Goal: Task Accomplishment & Management: Use online tool/utility

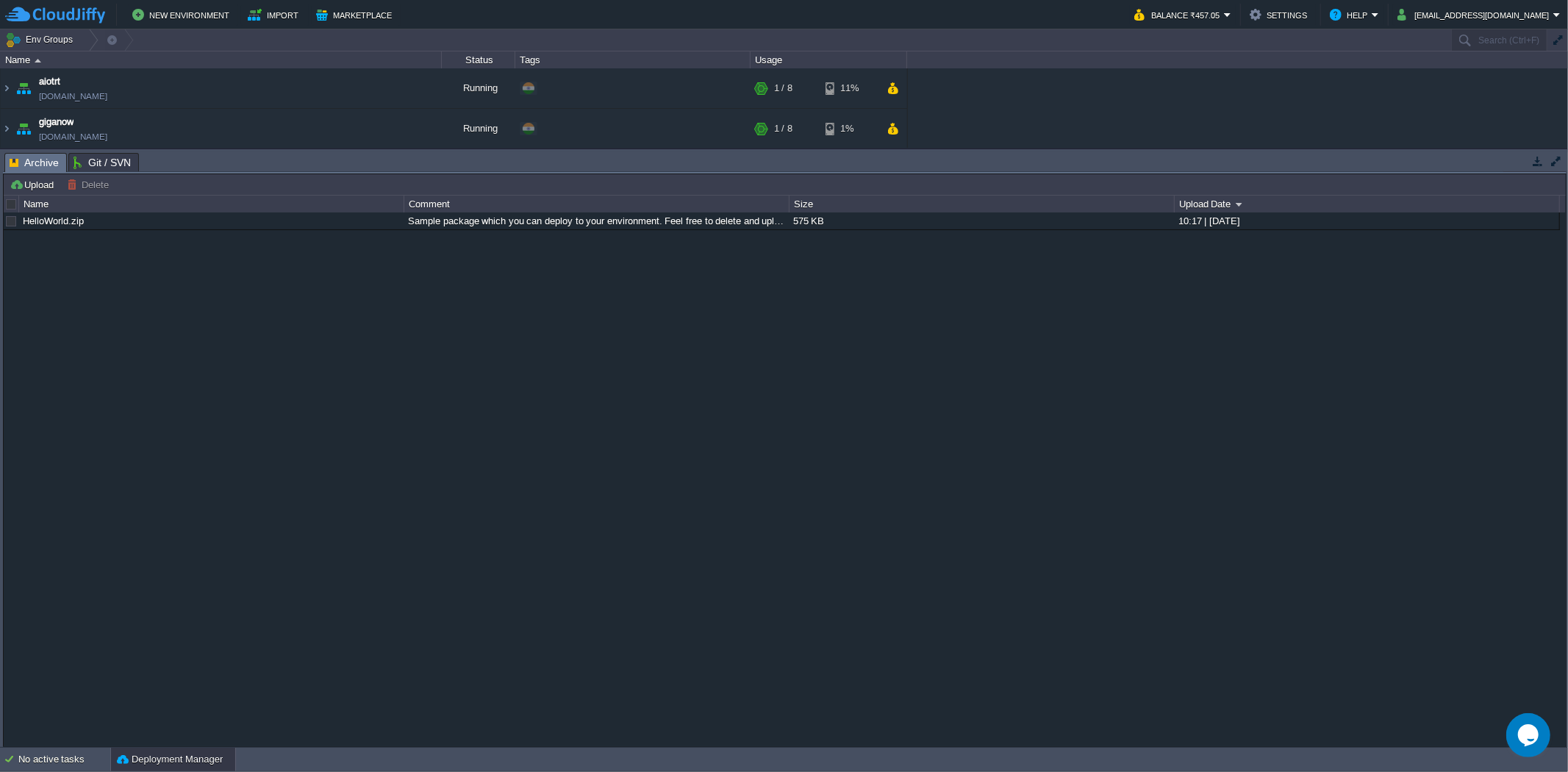
click at [1536, 160] on button "button" at bounding box center [1537, 161] width 13 height 13
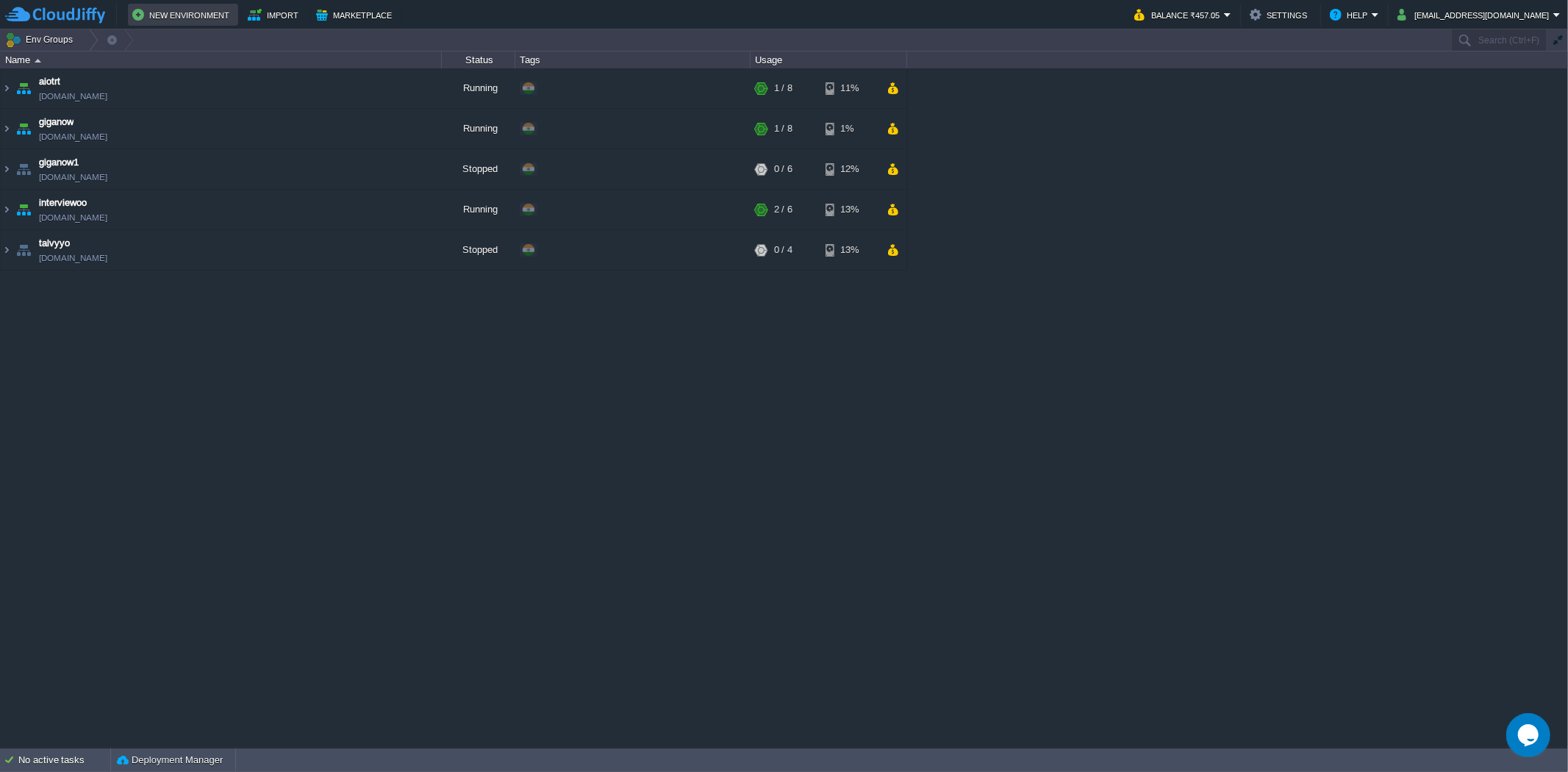
click at [169, 16] on button "New Environment" at bounding box center [183, 15] width 101 height 18
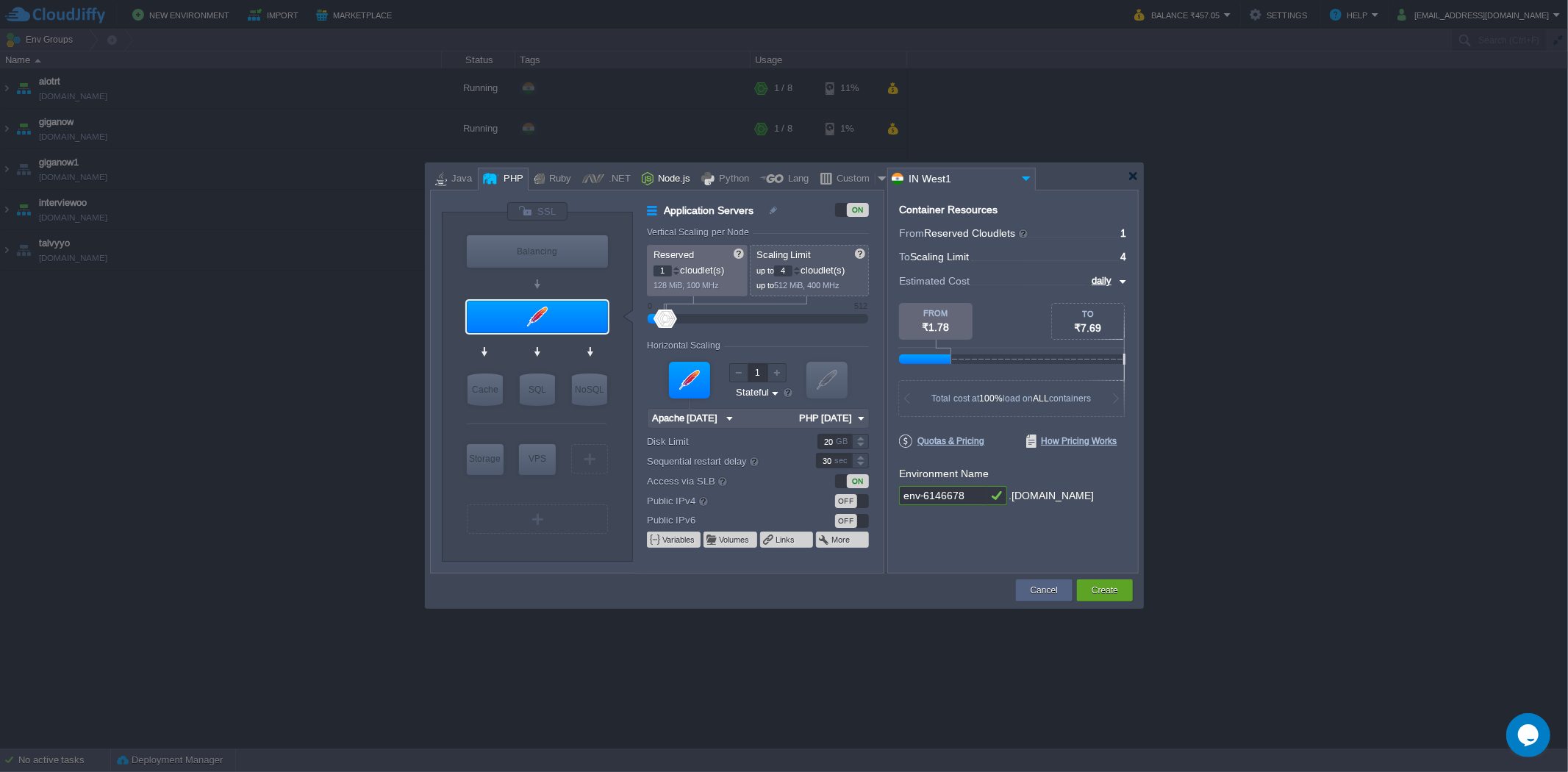
click at [665, 180] on div "Node.js" at bounding box center [671, 180] width 37 height 22
type input "Application Servers"
type input "4"
type input "8"
type input "Node.js 24.8.0 LTS"
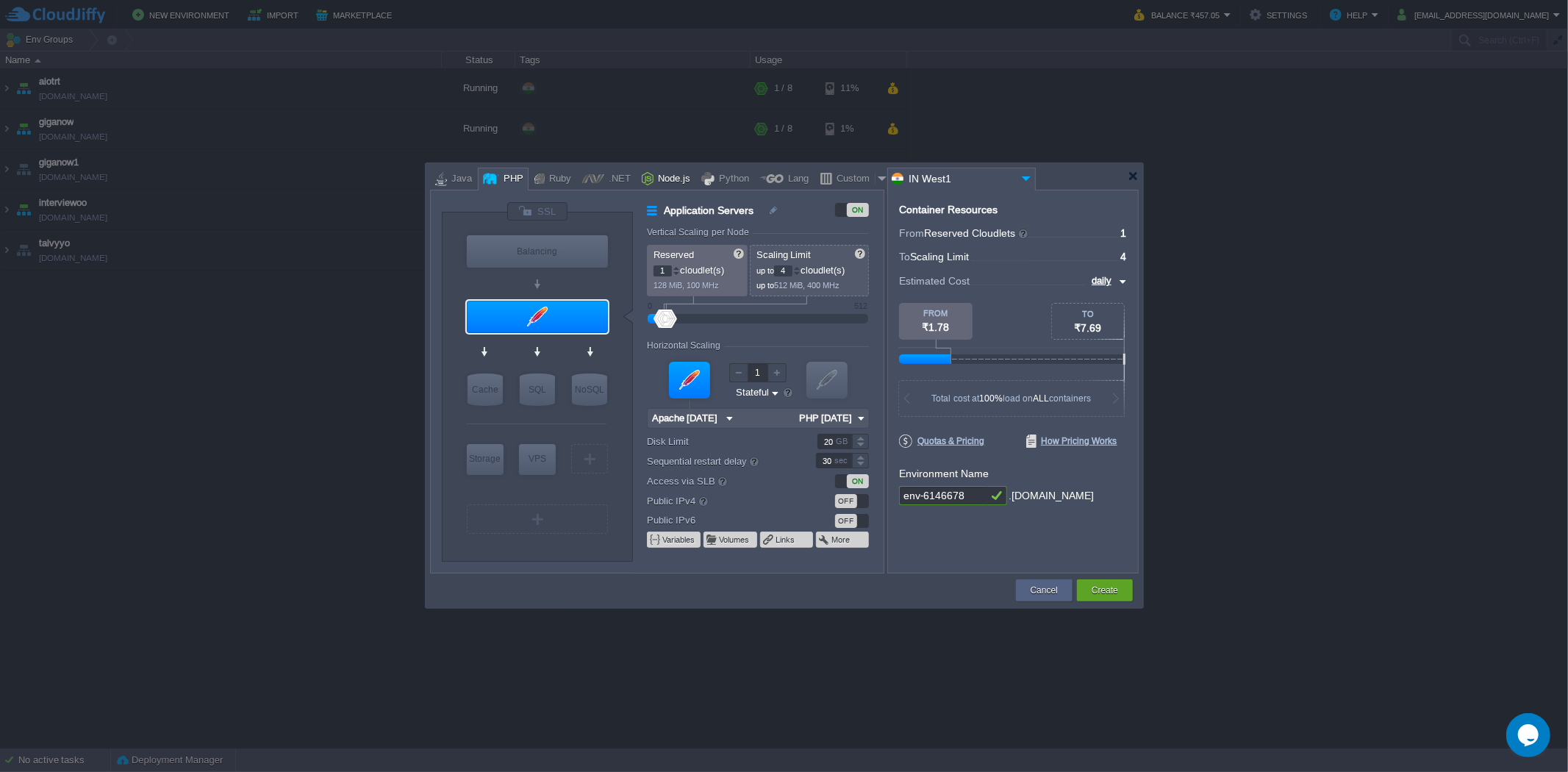
type input "24.8.0-pm2"
type input "Node.js 24.8.0 LTS"
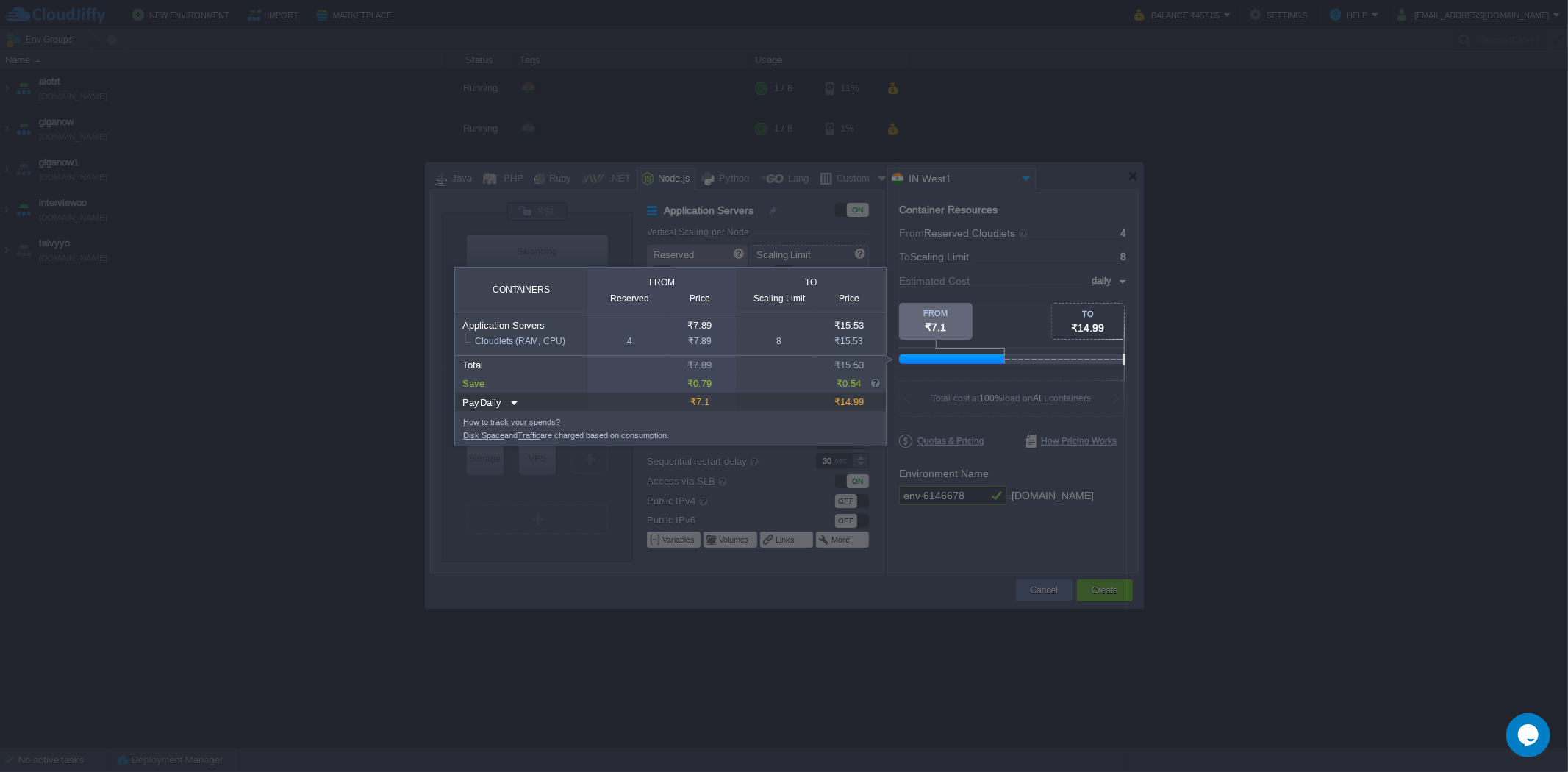
click at [1089, 280] on div at bounding box center [1233, 151] width 669 height 303
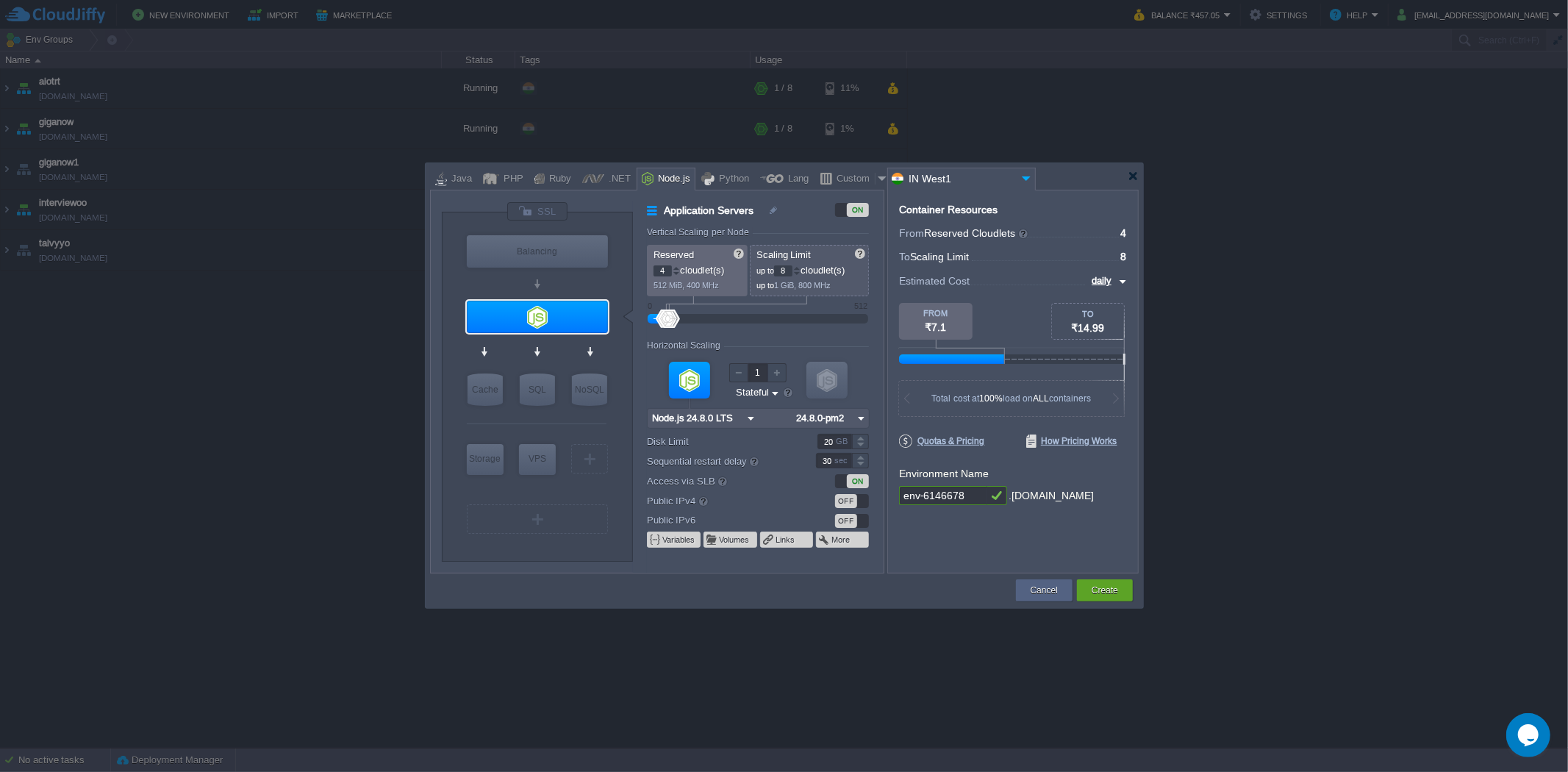
click at [1096, 281] on input "daily" at bounding box center [1100, 281] width 28 height 16
click at [1090, 327] on div "hourly" at bounding box center [1100, 333] width 50 height 18
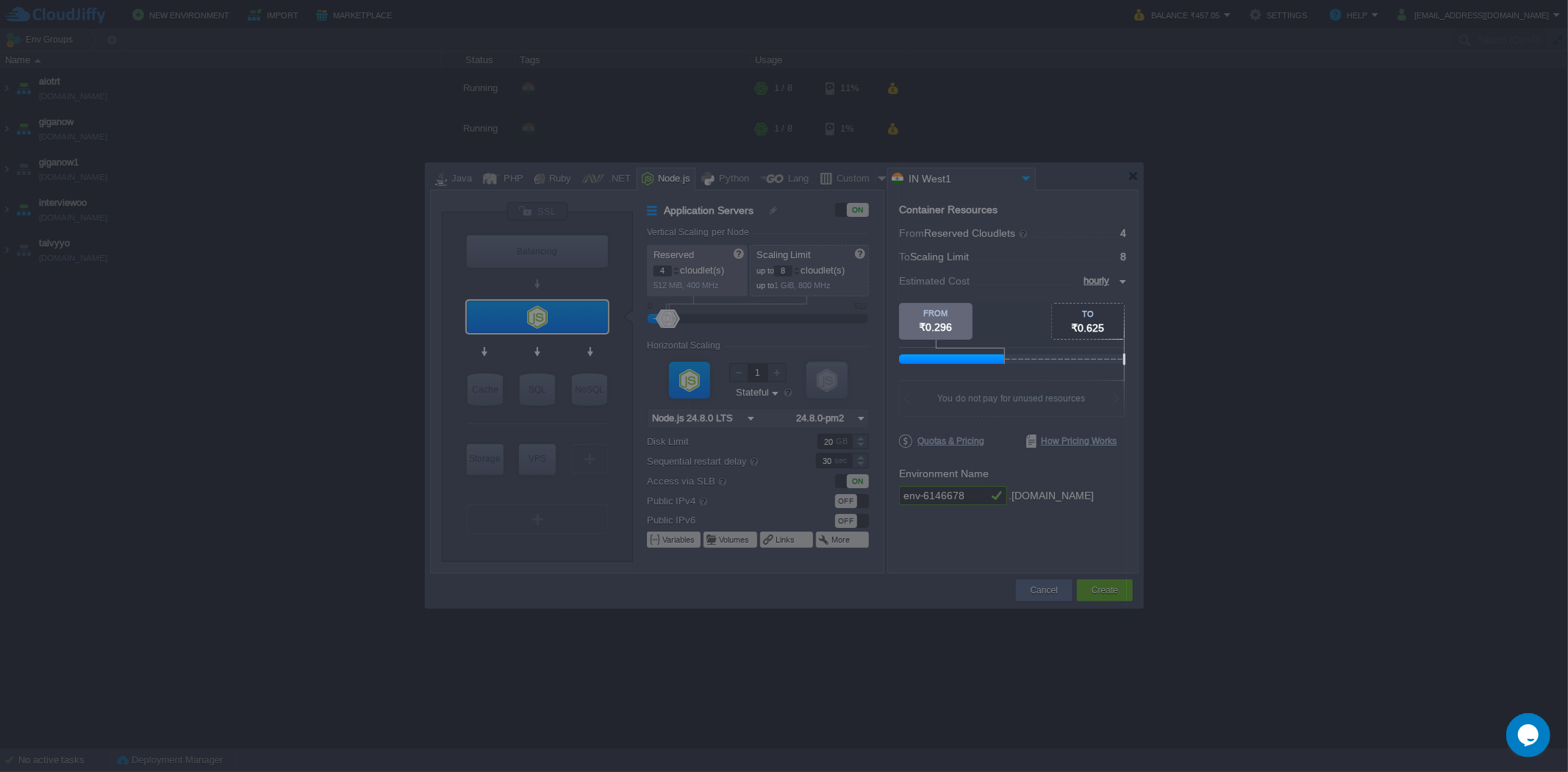
click at [1099, 282] on div at bounding box center [1233, 151] width 669 height 303
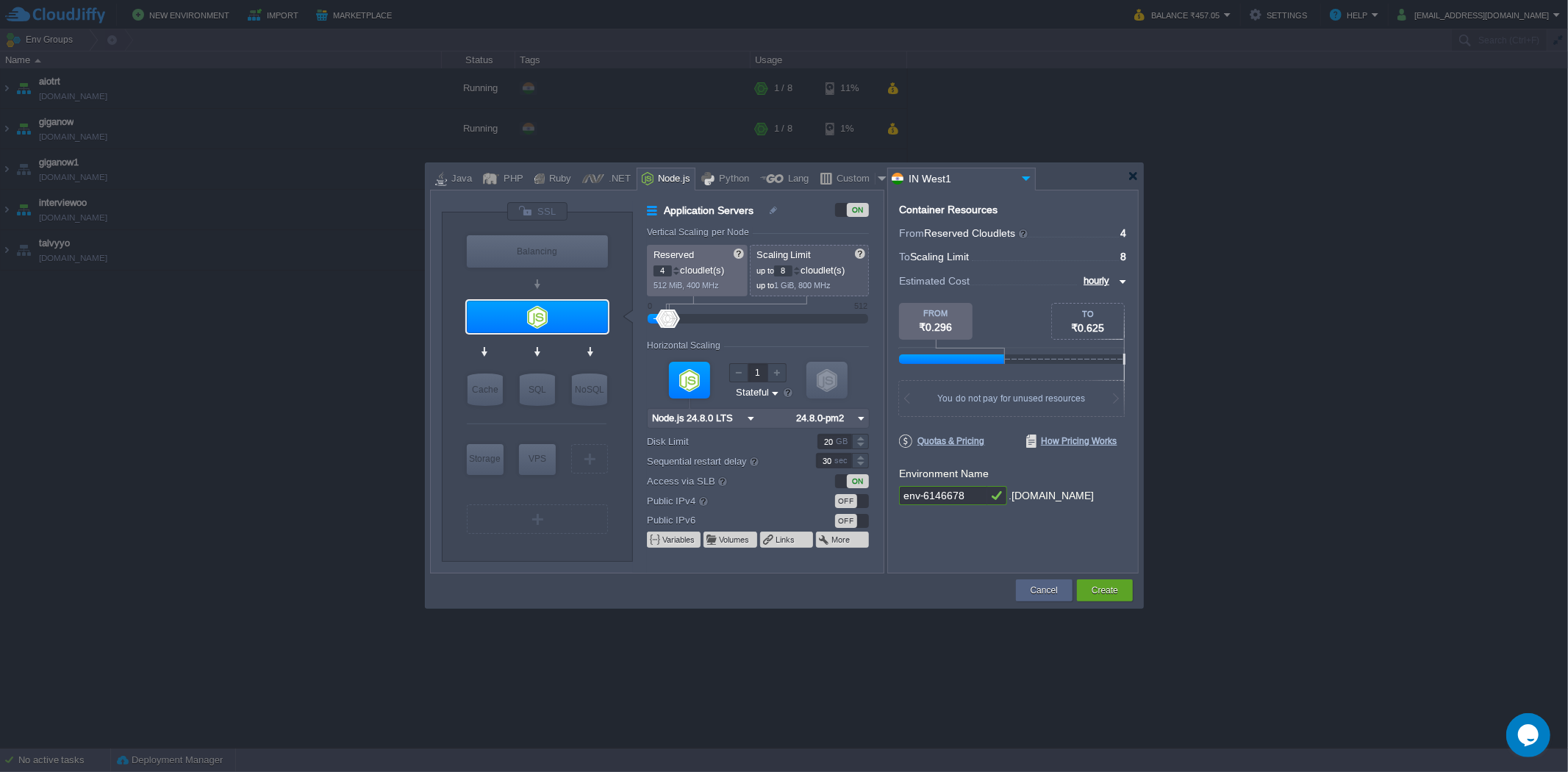
click at [1098, 282] on input "hourly" at bounding box center [1097, 281] width 36 height 16
click at [1097, 300] on div "monthly" at bounding box center [1100, 298] width 50 height 18
type input "monthly"
click at [1097, 539] on div "Container Resources From Reserved Cloudlets ... = 4 not added To Scaling Limit …" at bounding box center [1012, 381] width 251 height 383
click at [1035, 597] on div "Cancel" at bounding box center [1044, 590] width 34 height 22
